Goal: Check status: Check status

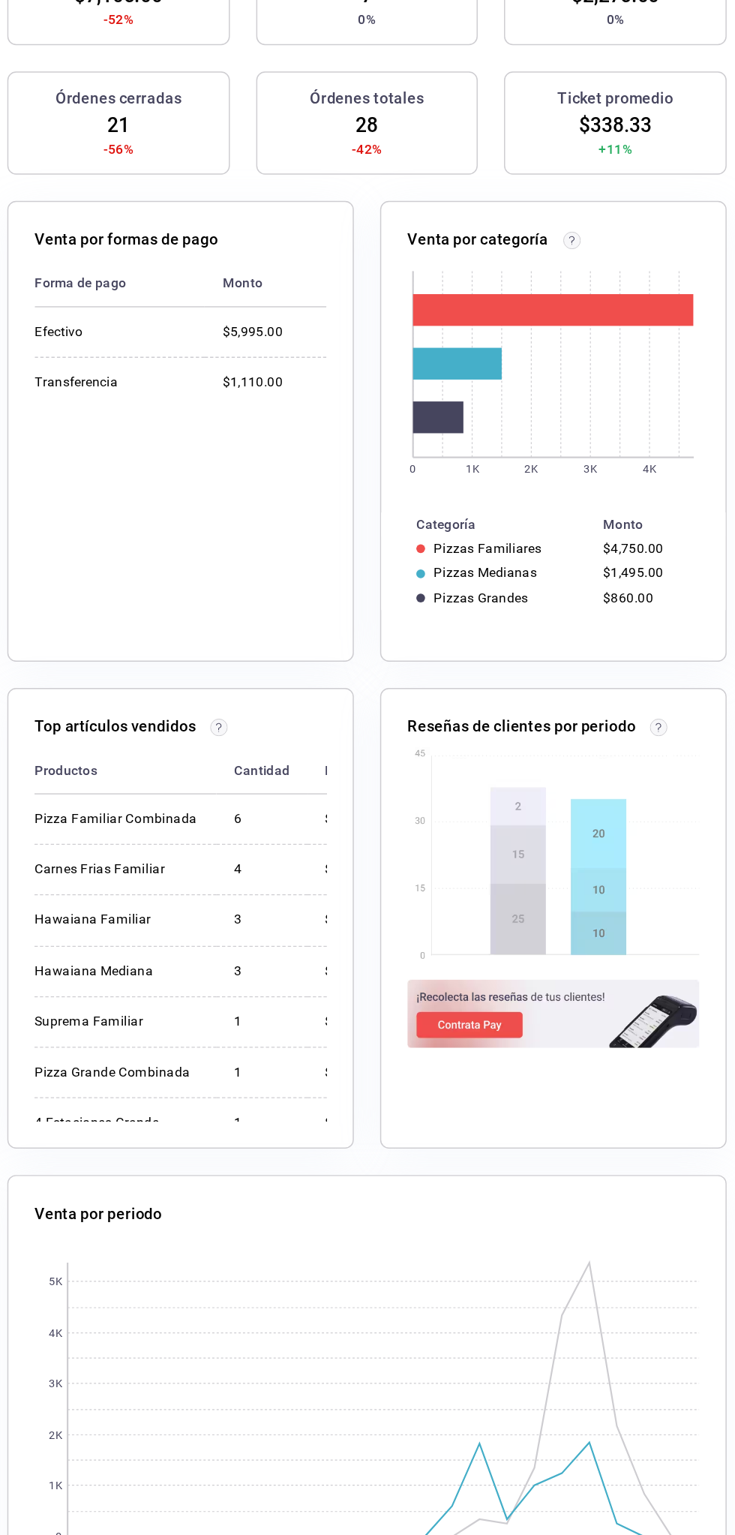
click at [345, 1332] on rect at bounding box center [476, 1264] width 432 height 188
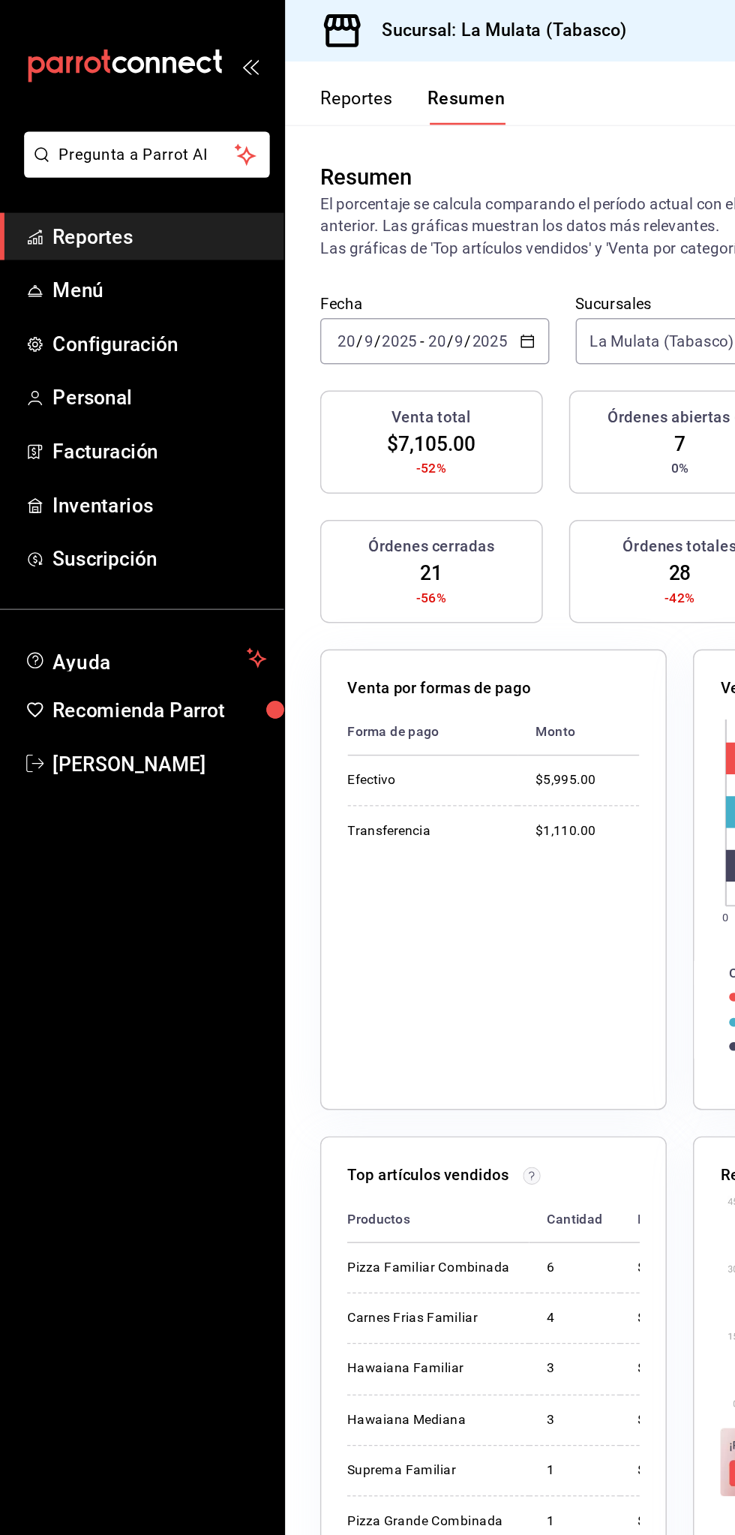
click at [232, 64] on button "Reportes" at bounding box center [244, 73] width 50 height 26
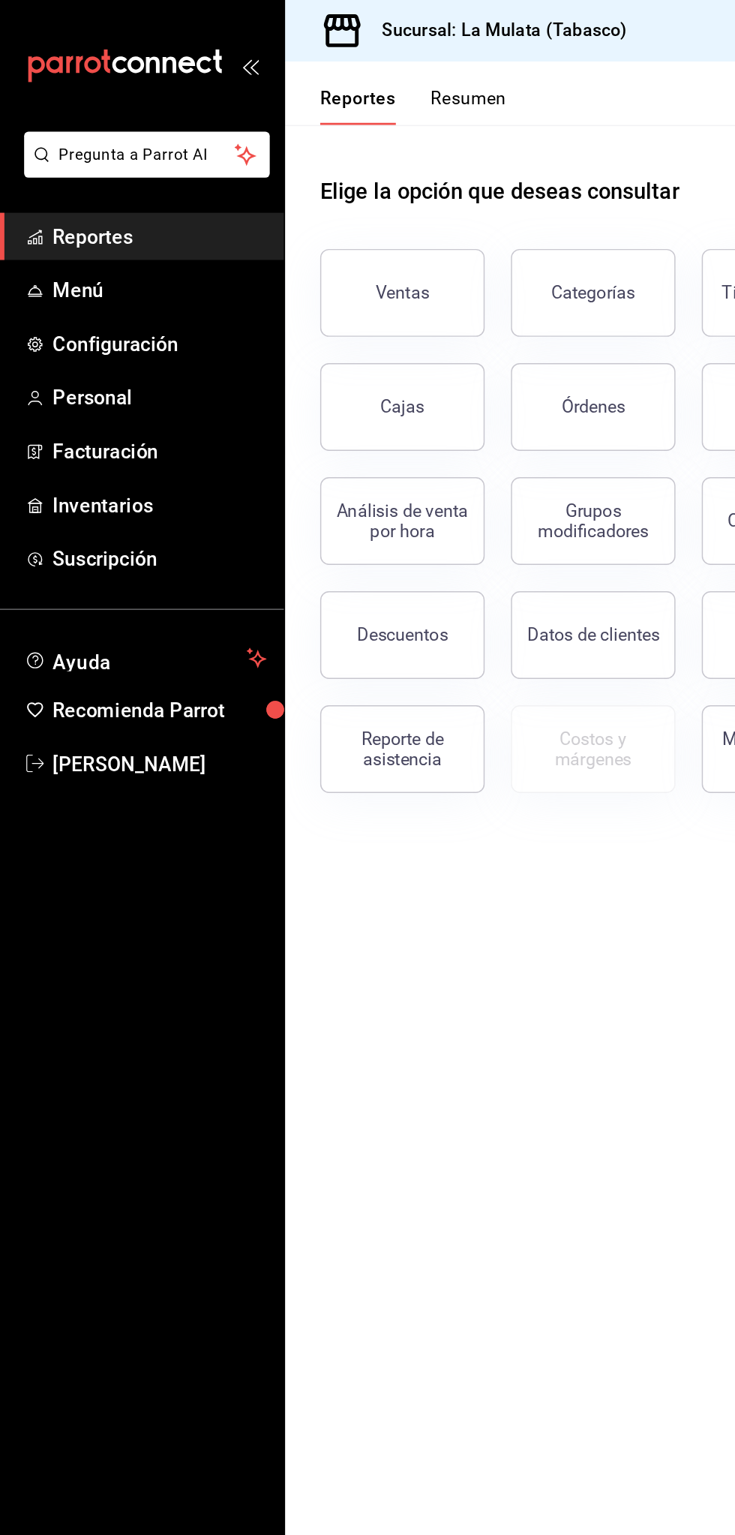
click at [300, 74] on button "Resumen" at bounding box center [321, 73] width 52 height 26
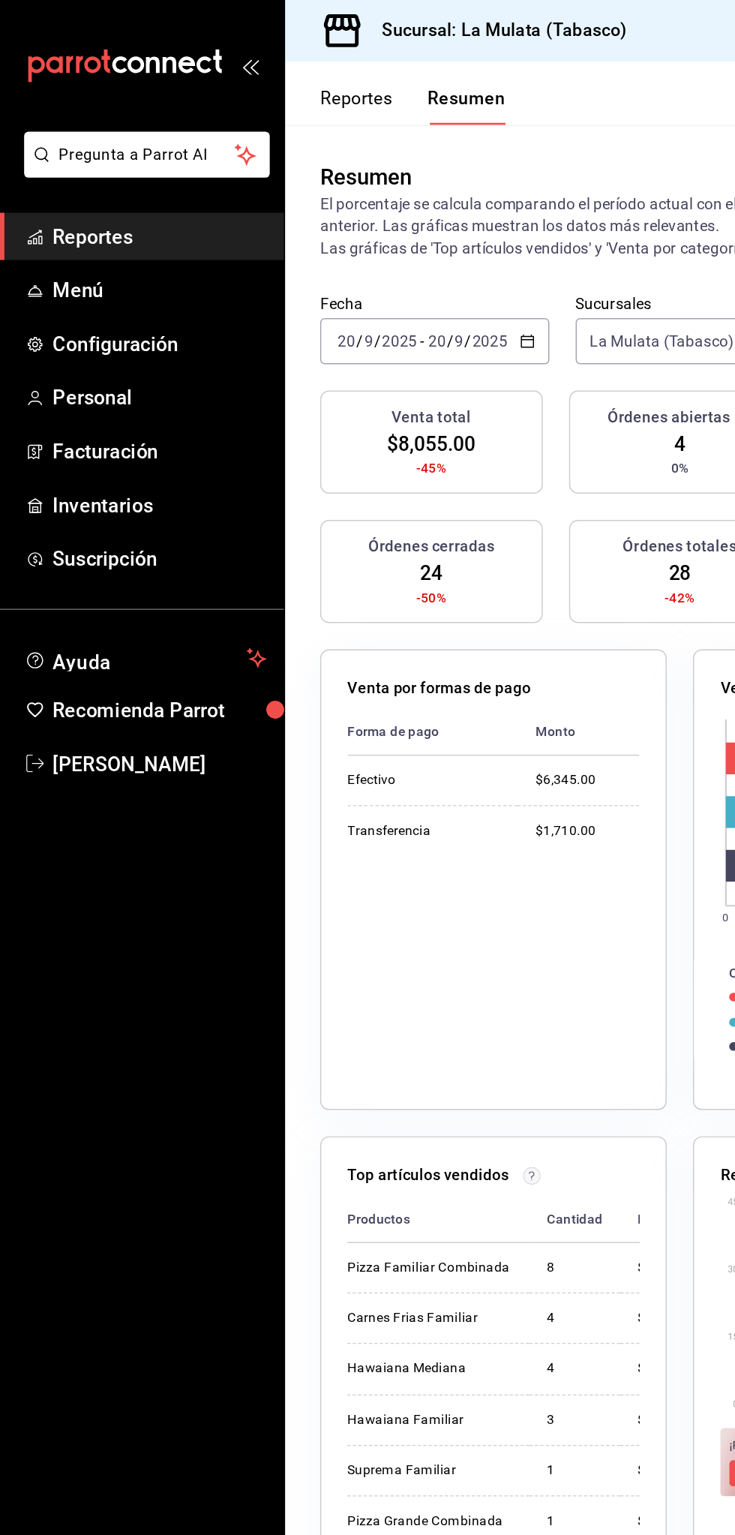
click at [297, 233] on input "20" at bounding box center [299, 233] width 14 height 12
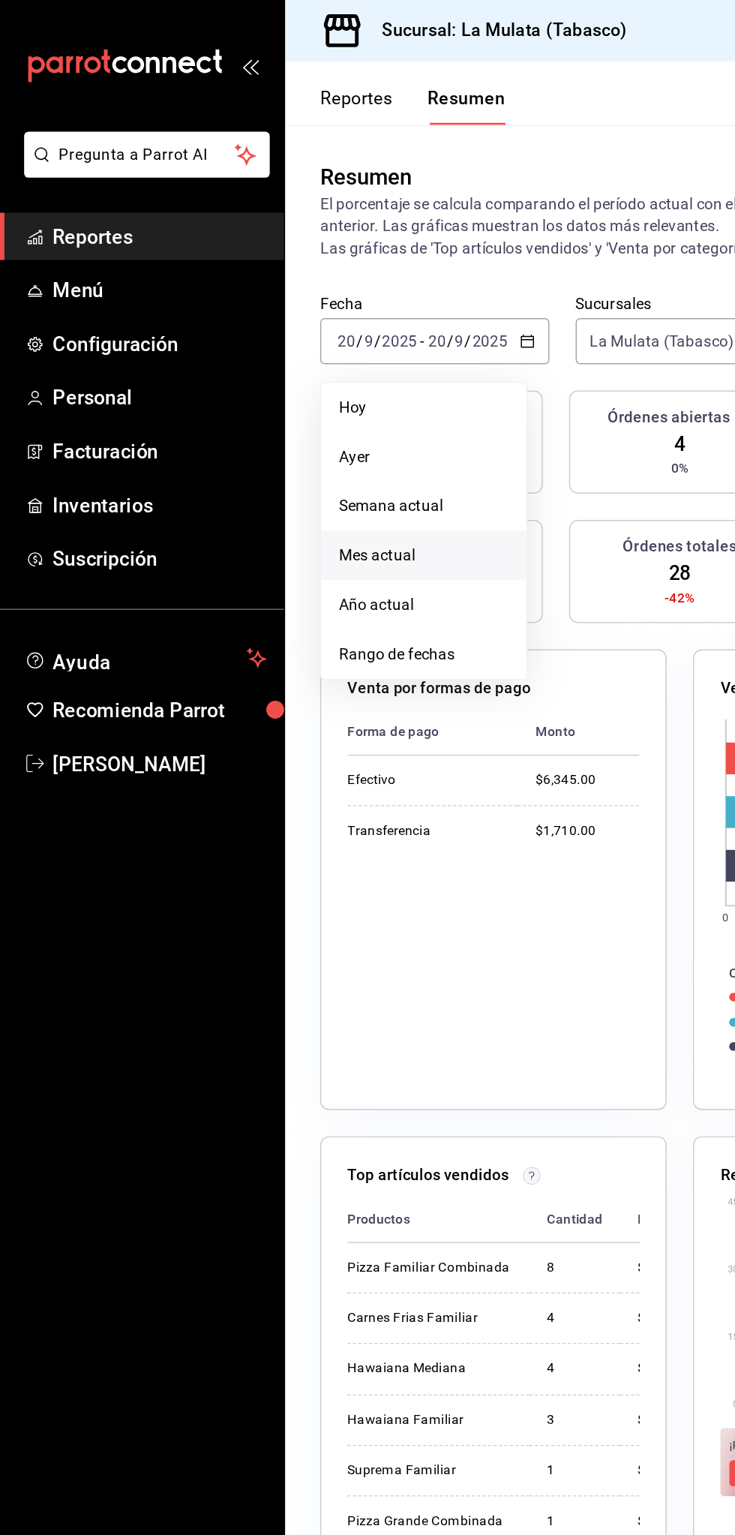
click at [247, 384] on span "Mes actual" at bounding box center [290, 380] width 116 height 16
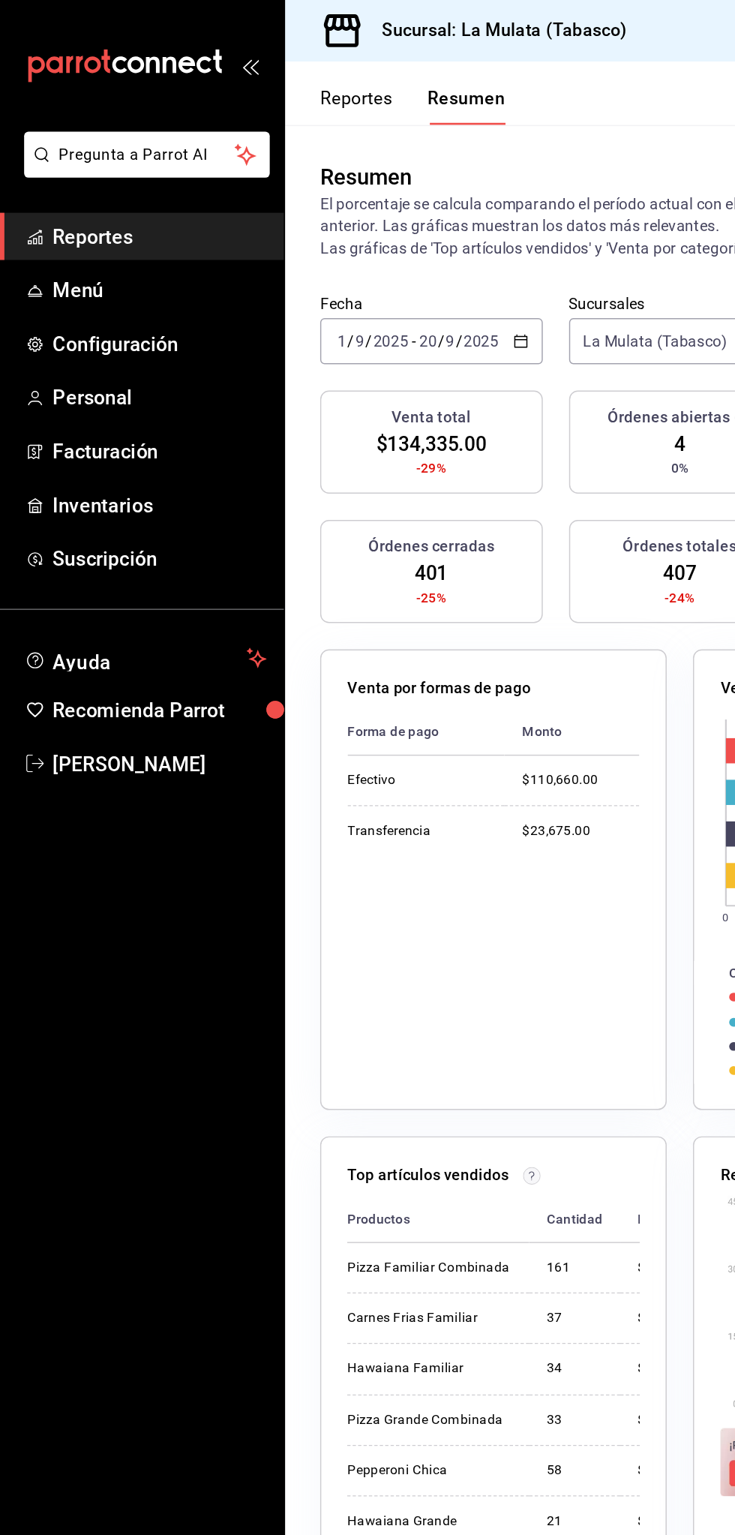
click at [272, 245] on div "[DATE] [DATE] - [DATE] [DATE]" at bounding box center [295, 234] width 152 height 32
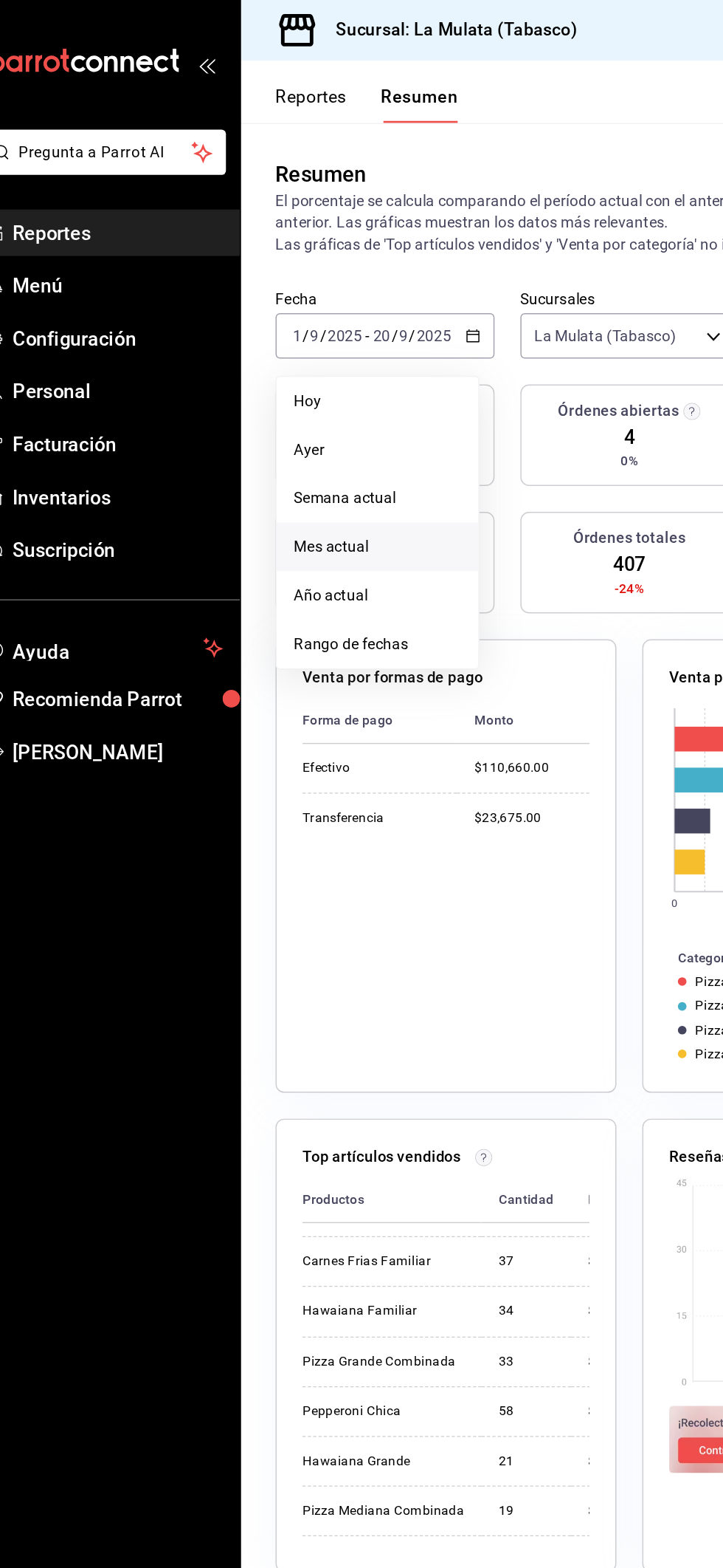
scroll to position [23, 0]
